Goal: Task Accomplishment & Management: Manage account settings

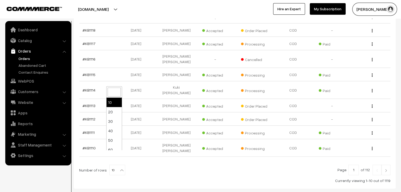
click at [119, 168] on b at bounding box center [121, 170] width 5 height 5
select select "100"
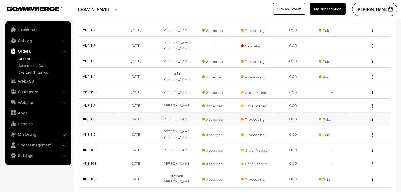
scroll to position [127, 0]
drag, startPoint x: 89, startPoint y: 67, endPoint x: 110, endPoint y: 48, distance: 27.6
click at [110, 55] on td "#KB1115" at bounding box center [98, 61] width 39 height 13
click at [33, 63] on link "Abandoned Cart" at bounding box center [43, 66] width 52 height 6
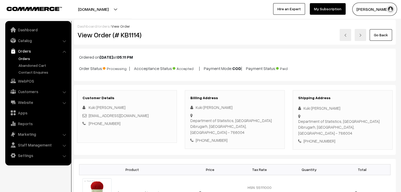
click at [27, 59] on link "Orders" at bounding box center [43, 59] width 52 height 6
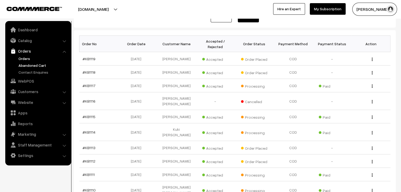
click at [39, 65] on link "Abandoned Cart" at bounding box center [43, 66] width 52 height 6
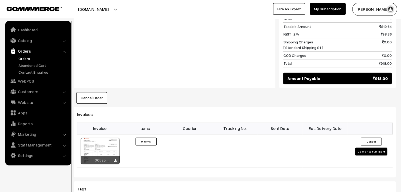
scroll to position [346, 0]
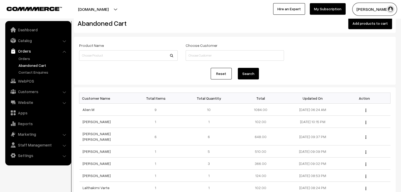
scroll to position [12, 0]
click at [39, 60] on link "Orders" at bounding box center [43, 59] width 52 height 6
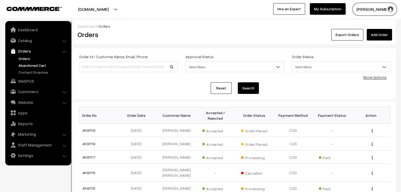
click at [40, 65] on link "Abandoned Cart" at bounding box center [43, 66] width 52 height 6
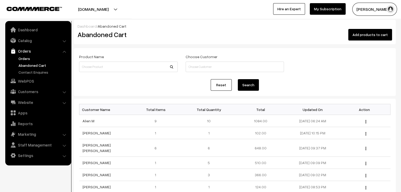
click at [28, 60] on link "Orders" at bounding box center [43, 59] width 52 height 6
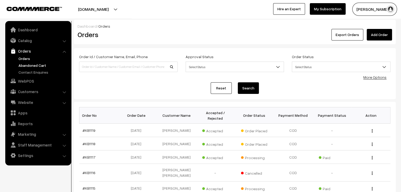
click at [37, 66] on link "Abandoned Cart" at bounding box center [43, 66] width 52 height 6
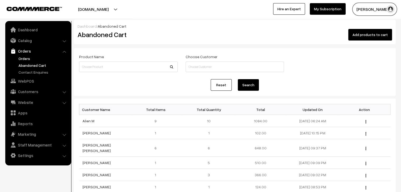
click at [26, 57] on link "Orders" at bounding box center [43, 59] width 52 height 6
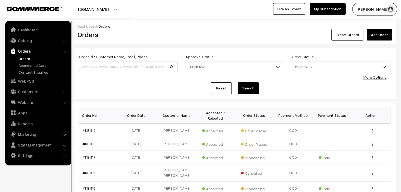
click at [24, 58] on link "Orders" at bounding box center [43, 59] width 52 height 6
click at [25, 57] on link "Orders" at bounding box center [43, 59] width 52 height 6
click at [25, 66] on link "Abandoned Cart" at bounding box center [43, 66] width 52 height 6
